Goal: Task Accomplishment & Management: Use online tool/utility

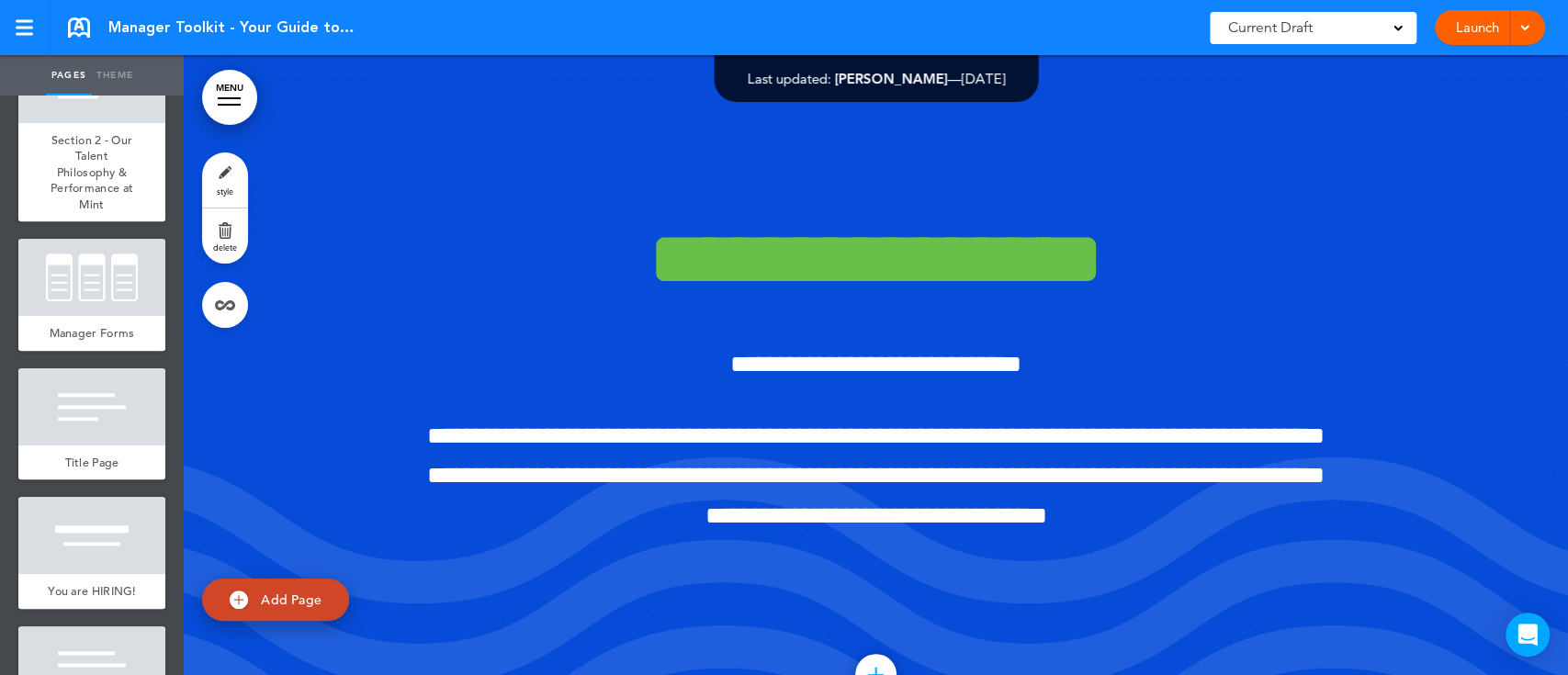
scroll to position [1258, 0]
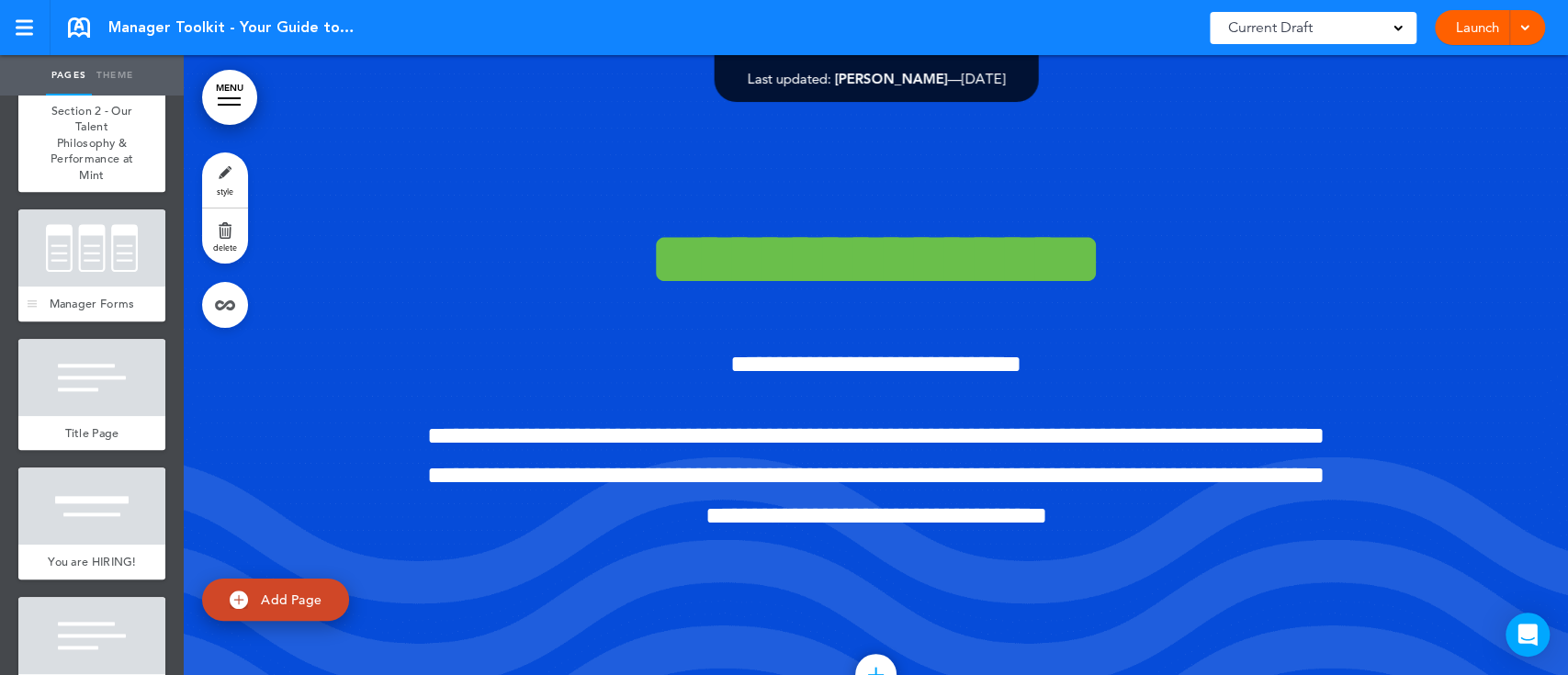
click at [107, 312] on div "Manager Forms" at bounding box center [92, 304] width 147 height 35
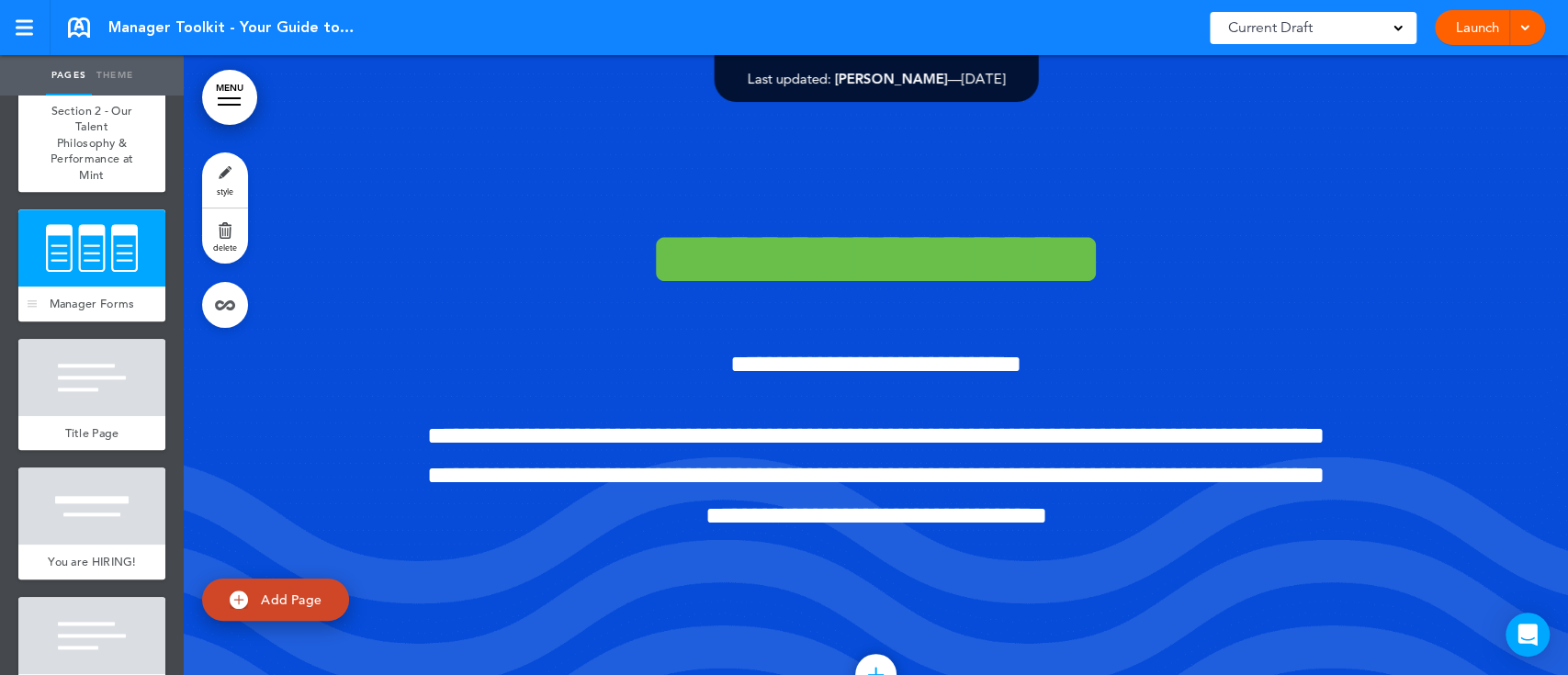
scroll to position [14675, 0]
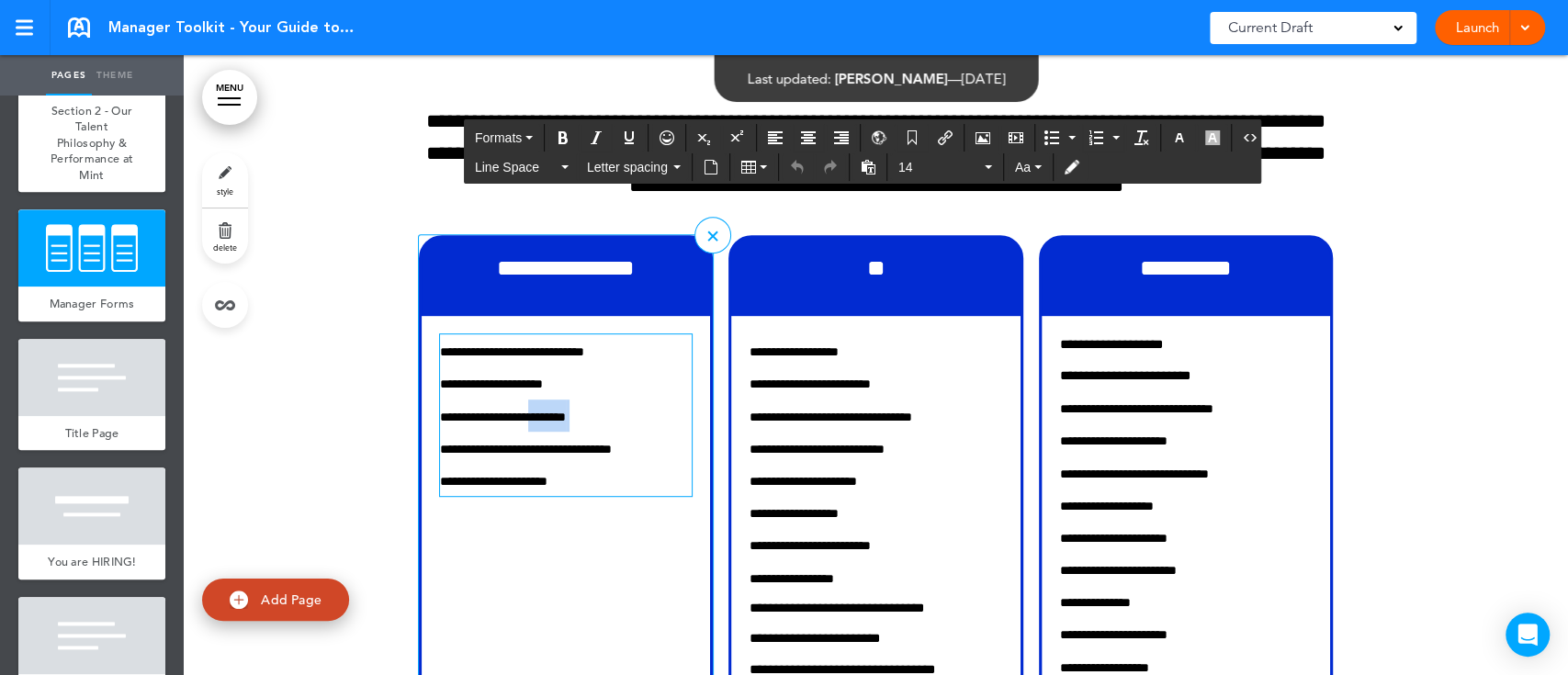
drag, startPoint x: 626, startPoint y: 534, endPoint x: 543, endPoint y: 529, distance: 83.2
click at [543, 432] on p "**********" at bounding box center [566, 415] width 251 height 32
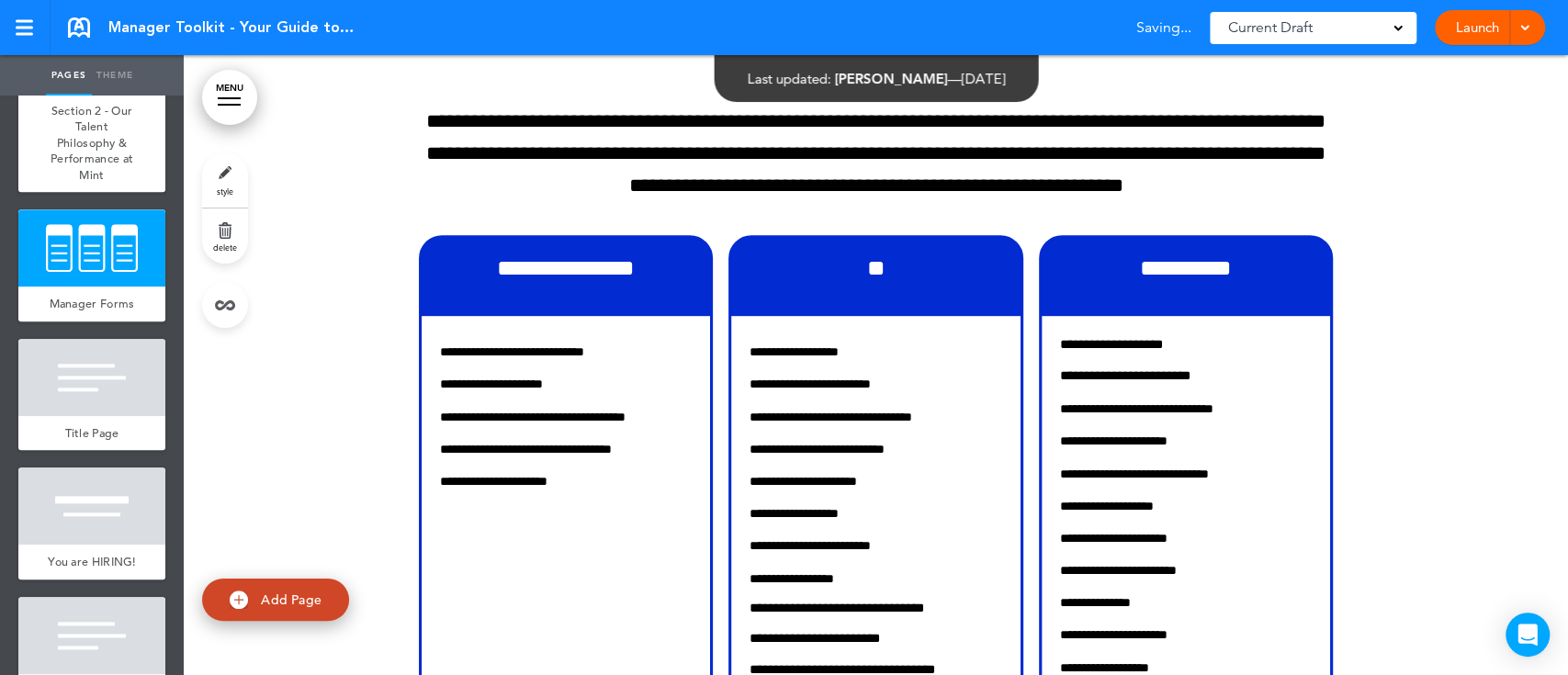
click at [1423, 513] on div at bounding box center [875, 539] width 1384 height 1197
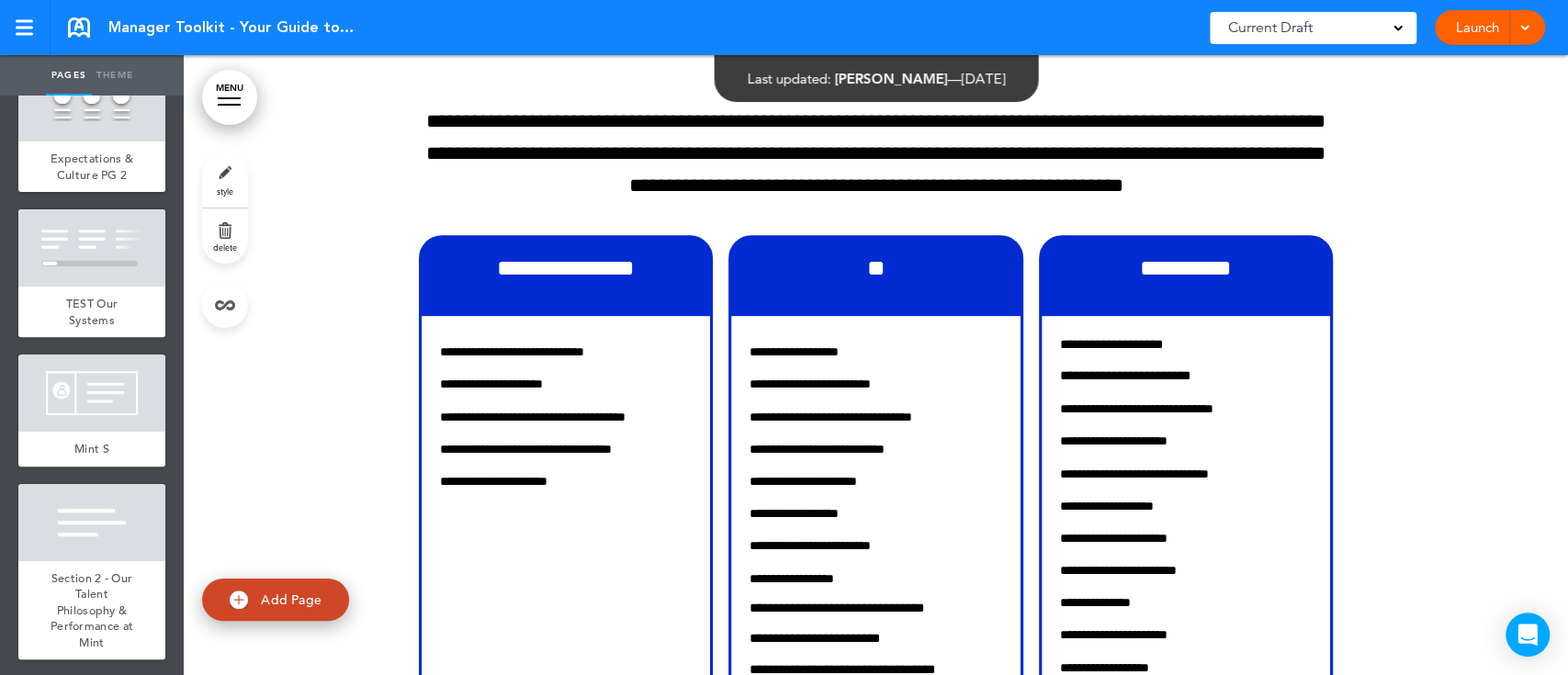
scroll to position [0, 0]
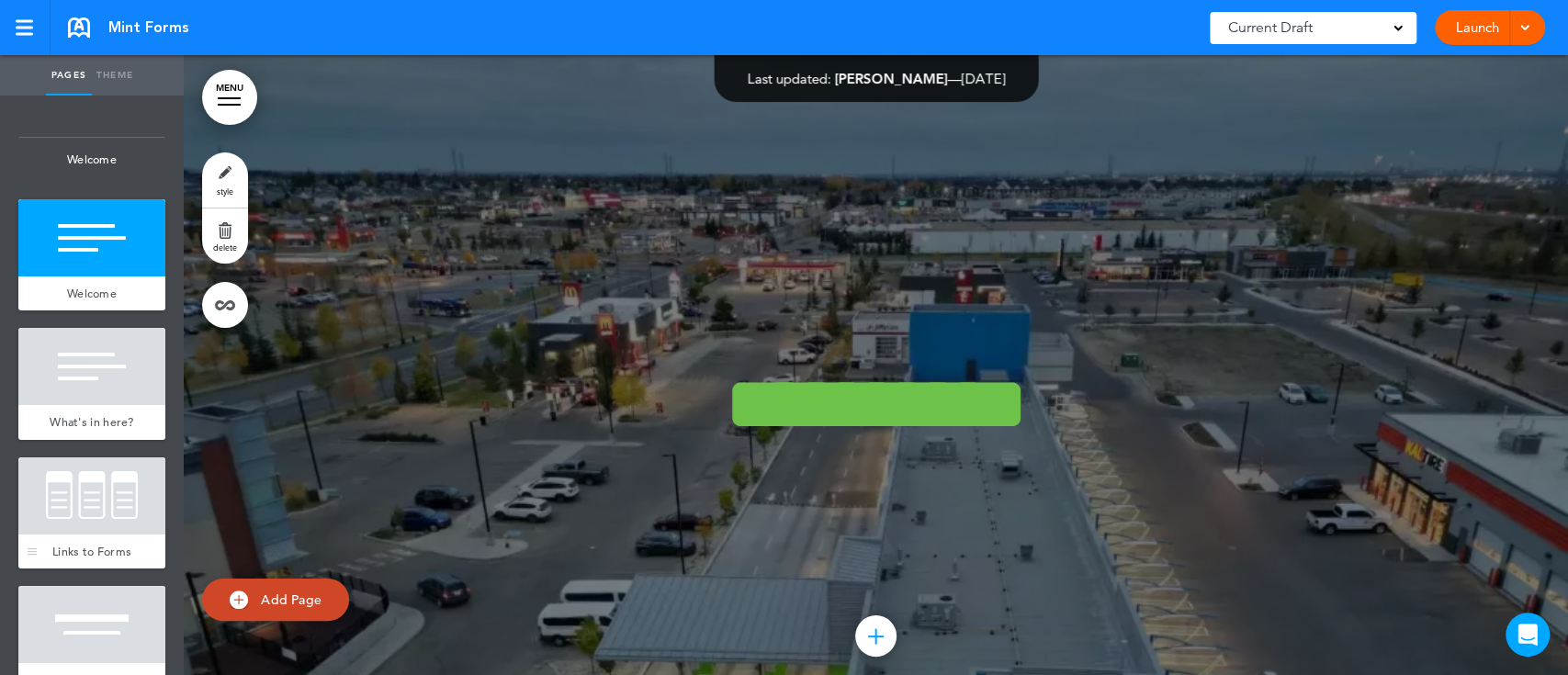
click at [103, 518] on div at bounding box center [92, 495] width 147 height 77
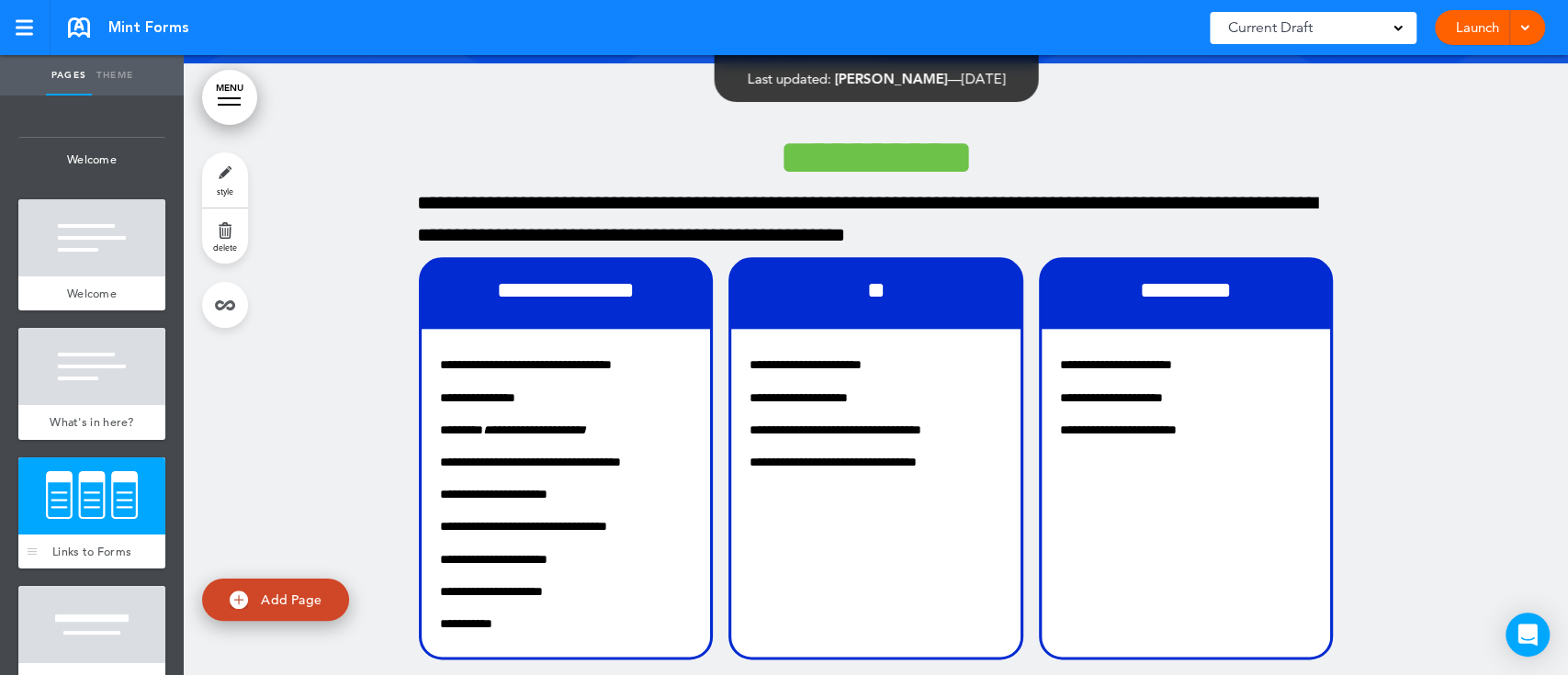
scroll to position [1322, 0]
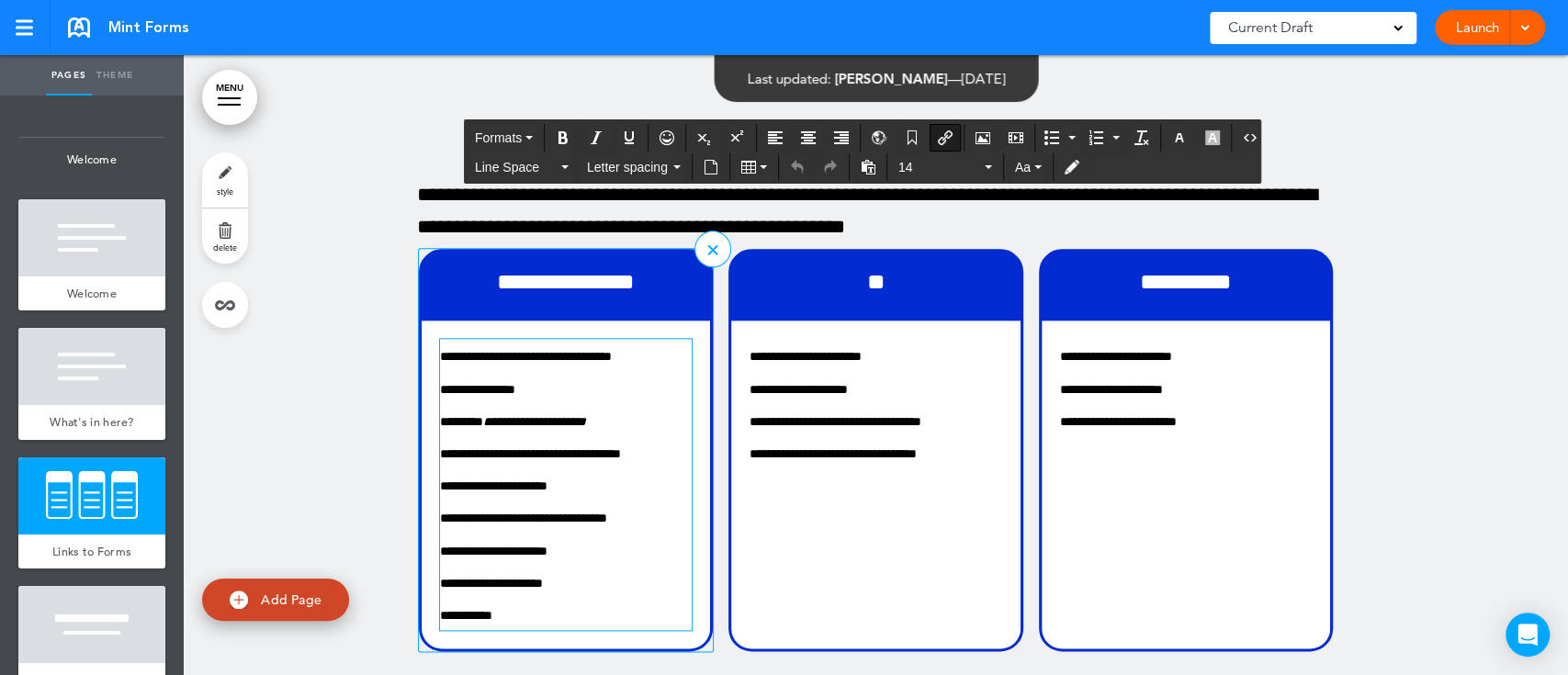
click at [678, 451] on p "**********" at bounding box center [566, 452] width 251 height 32
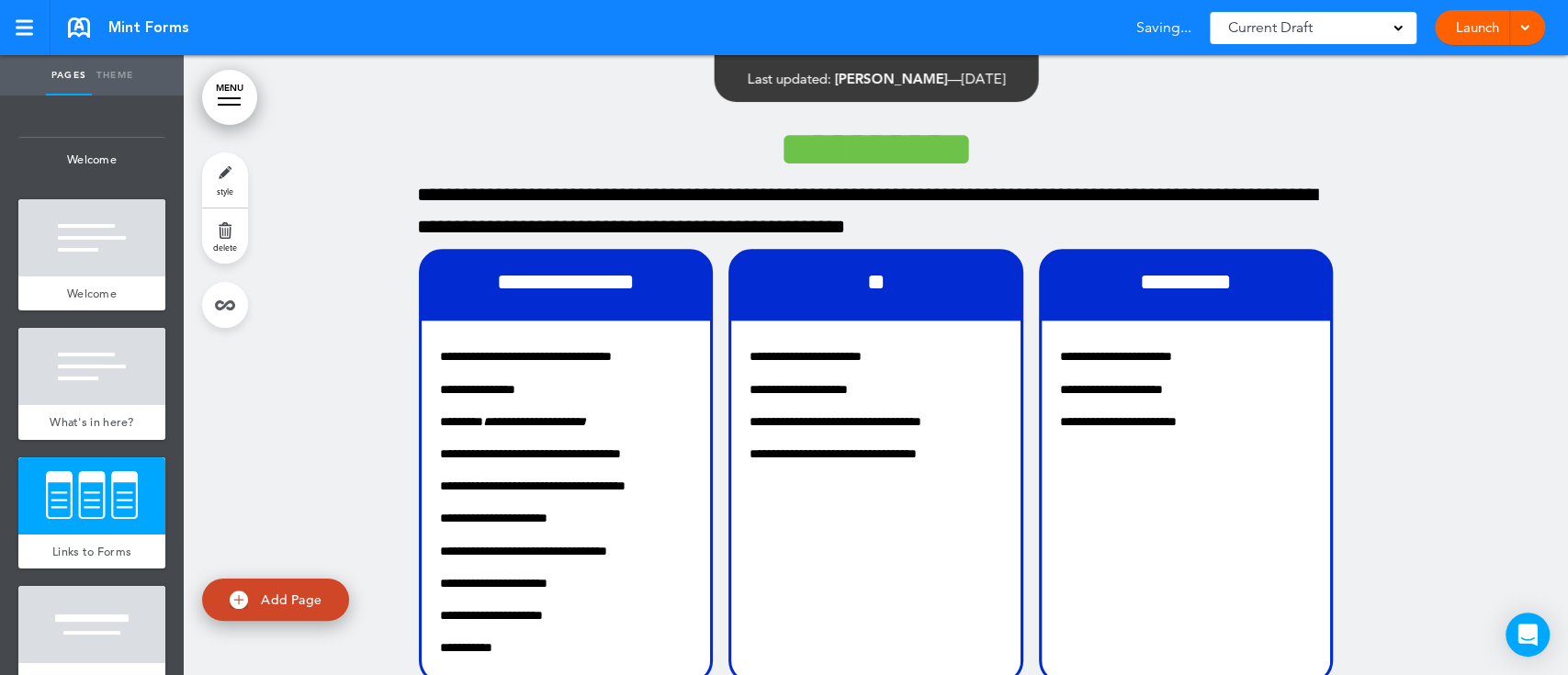
click at [1422, 388] on div at bounding box center [875, 489] width 1384 height 868
